Goal: Entertainment & Leisure: Browse casually

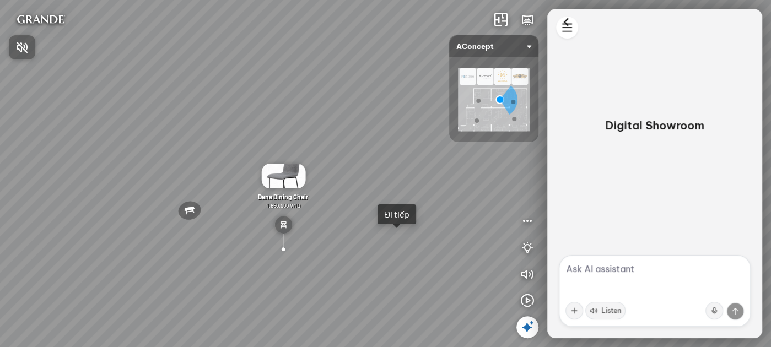
drag, startPoint x: 345, startPoint y: 215, endPoint x: 372, endPoint y: 208, distance: 28.5
click at [332, 217] on div at bounding box center [385, 173] width 771 height 347
drag, startPoint x: 468, startPoint y: 196, endPoint x: 303, endPoint y: 212, distance: 165.6
click at [304, 212] on div "[MEDICAL_DATA] [PERSON_NAME] Đi tiếp The [PERSON_NAME] 3-Seater Sofa 22.500.000…" at bounding box center [385, 173] width 771 height 347
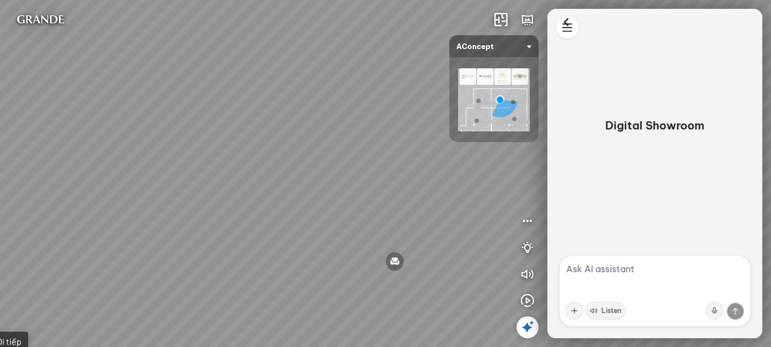
drag, startPoint x: 375, startPoint y: 197, endPoint x: 307, endPoint y: 207, distance: 68.5
click at [307, 205] on div "[MEDICAL_DATA] [PERSON_NAME] Đi tiếp The [PERSON_NAME] 3-Seater Sofa 22.500.000…" at bounding box center [385, 173] width 771 height 347
